Goal: Find specific page/section: Find specific page/section

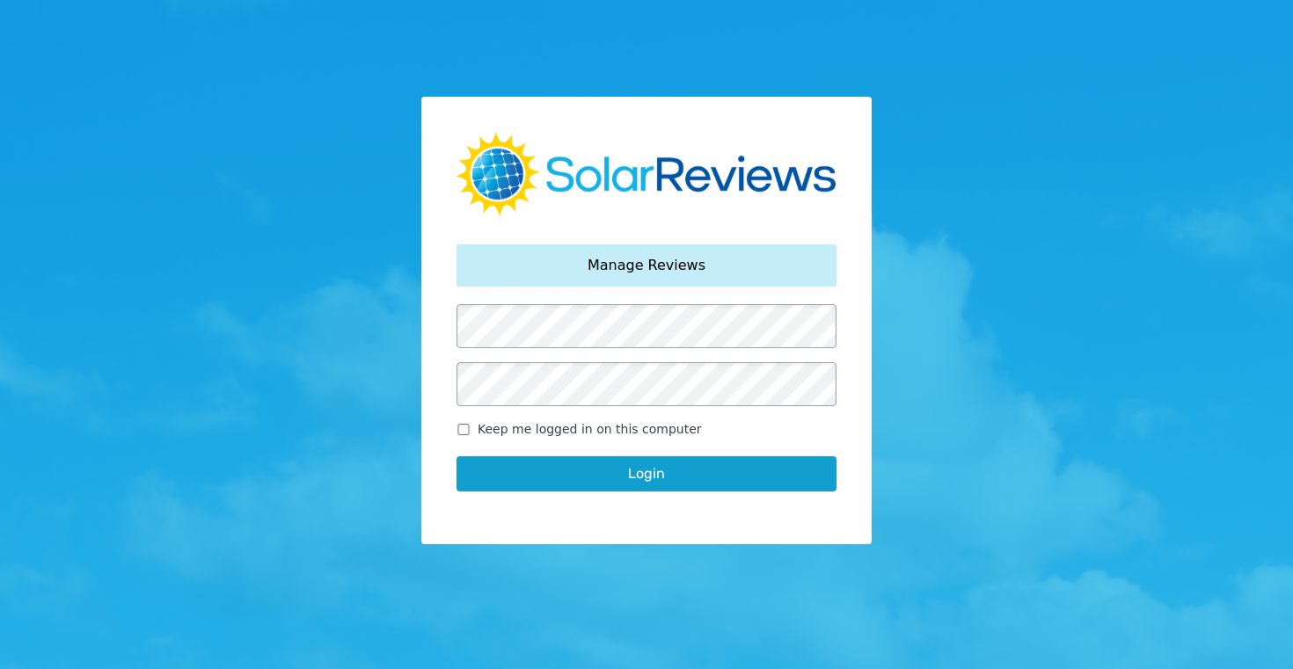
click at [463, 427] on input "Keep me logged in on this computer" at bounding box center [463, 429] width 14 height 11
checkbox input "true"
click at [644, 475] on button "Login" at bounding box center [646, 473] width 380 height 35
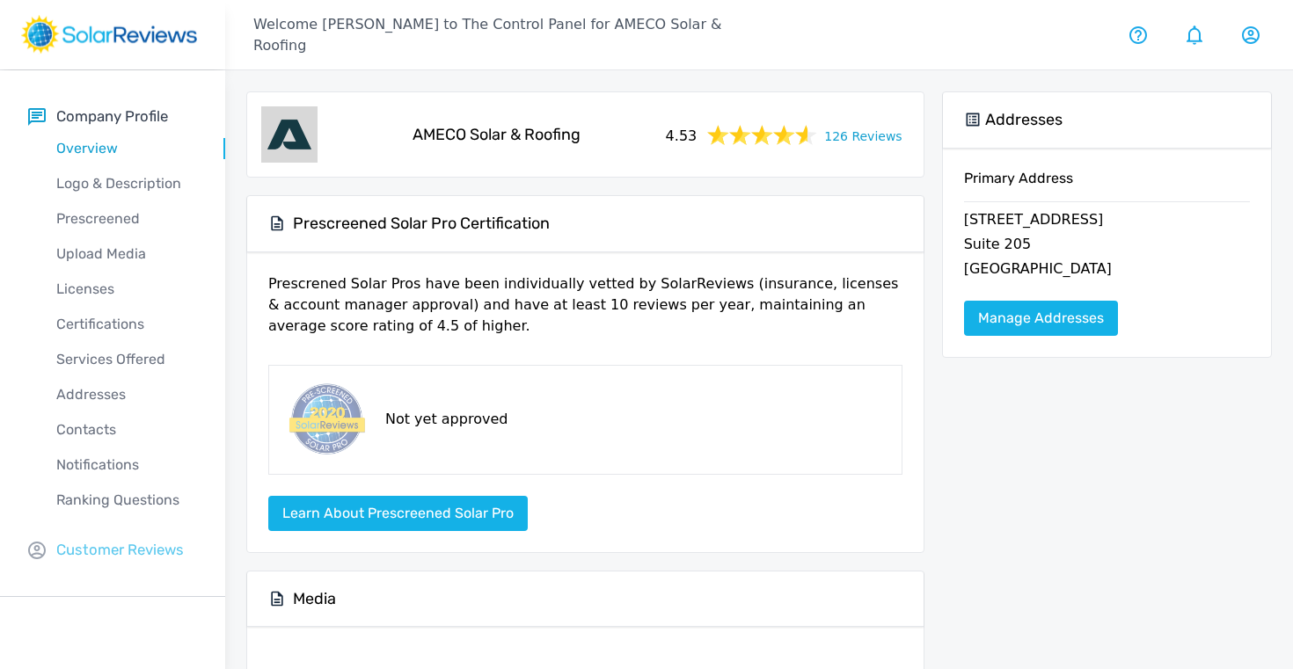
click at [112, 557] on p "Customer Reviews" at bounding box center [120, 550] width 128 height 22
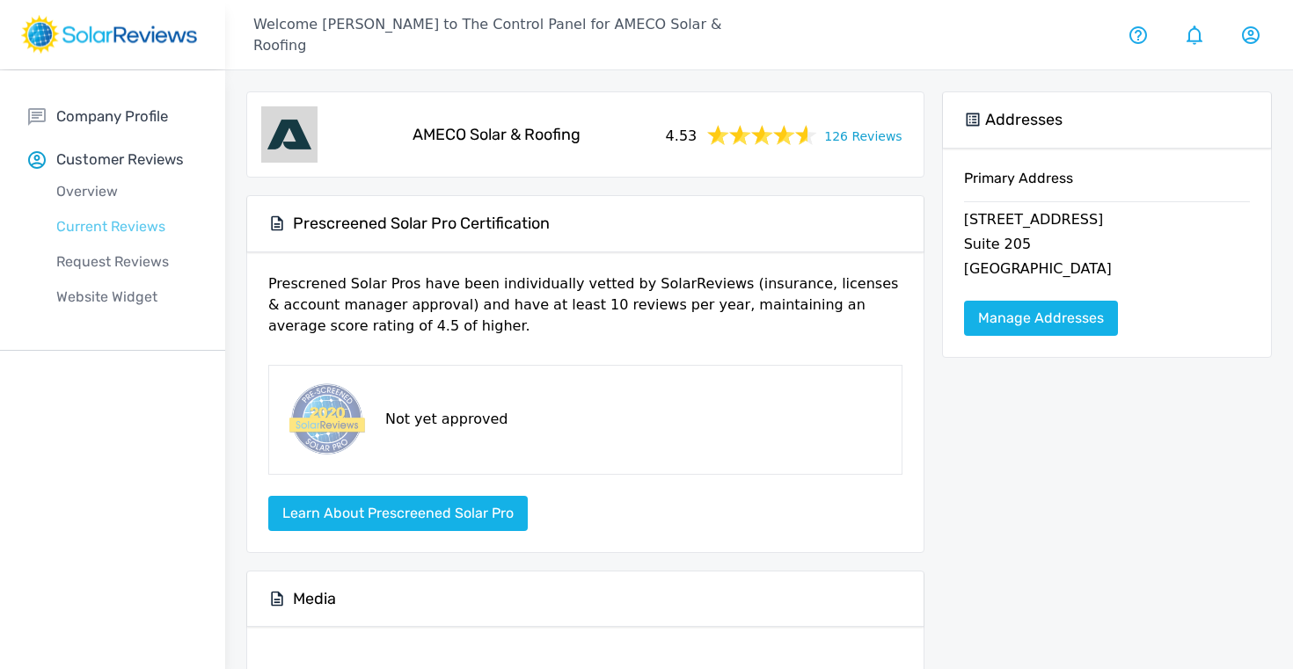
click at [84, 226] on p "Current Reviews" at bounding box center [126, 226] width 197 height 21
